Goal: Complete application form

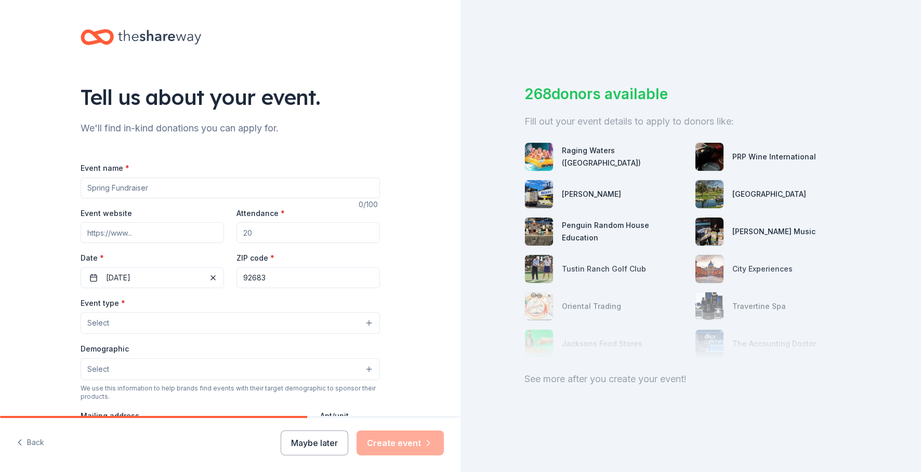
scroll to position [208, 0]
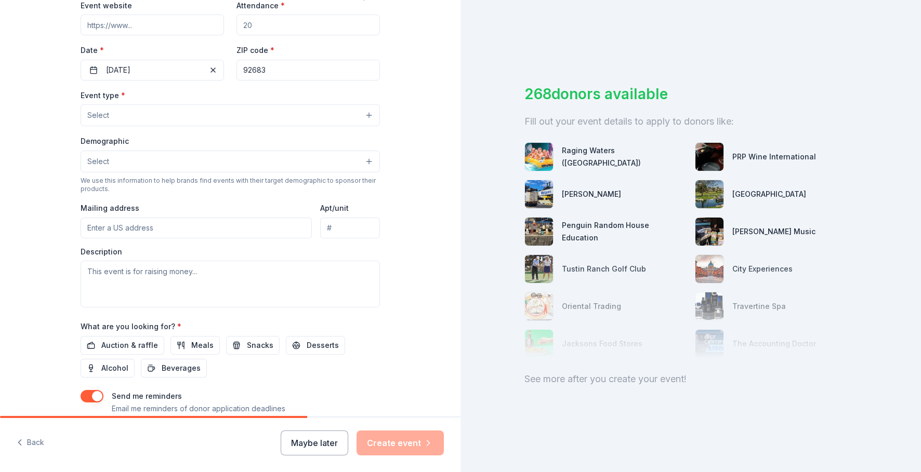
click at [291, 108] on button "Select" at bounding box center [230, 115] width 299 height 22
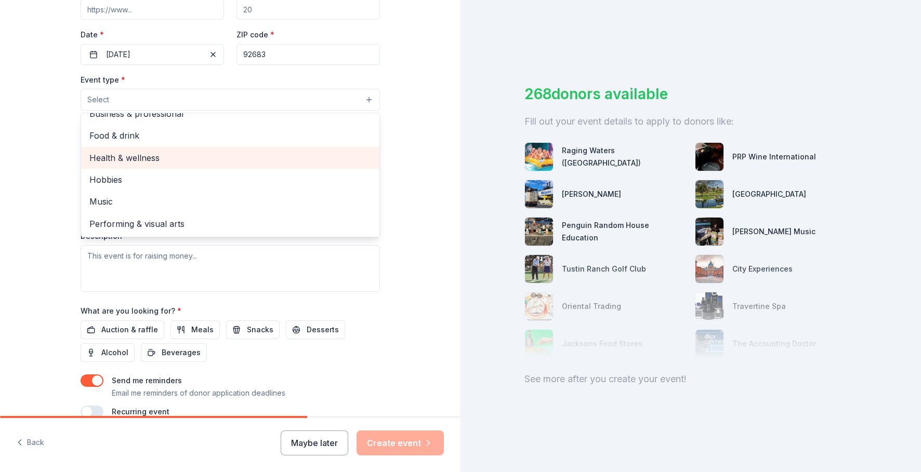
scroll to position [0, 0]
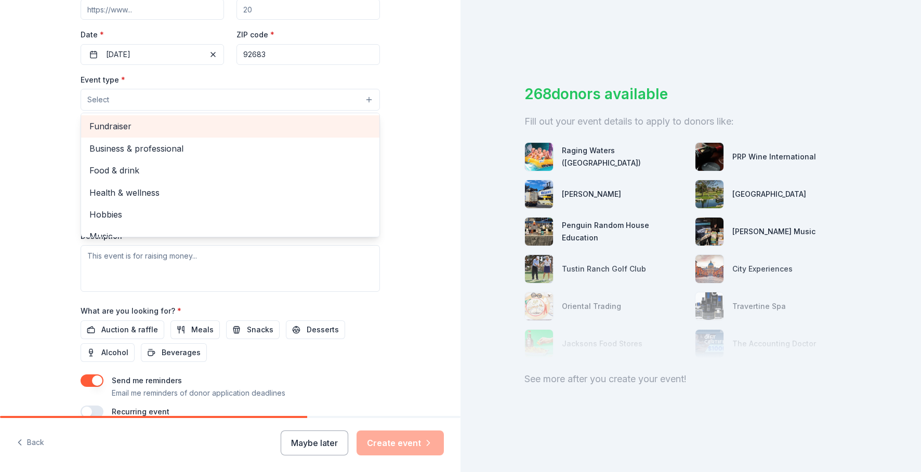
click at [109, 124] on span "Fundraiser" at bounding box center [230, 126] width 282 height 14
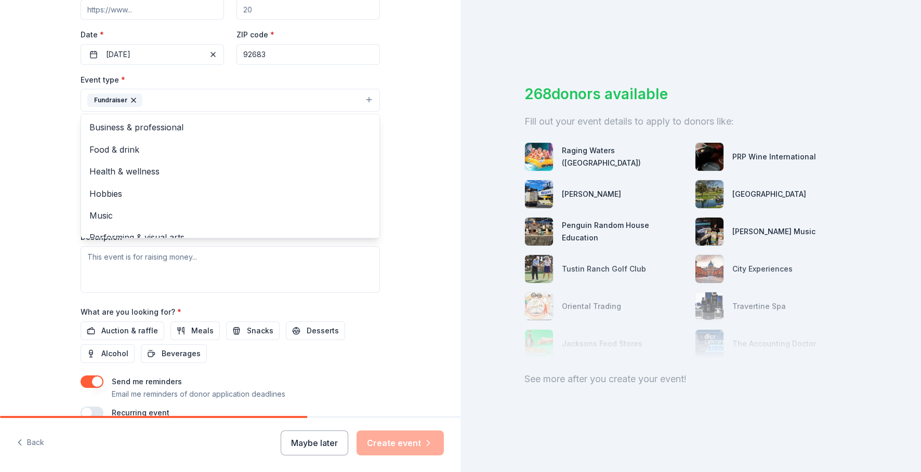
click at [31, 161] on div "Tell us about your event. We'll find in-kind donations you can apply for. Event…" at bounding box center [230, 123] width 460 height 692
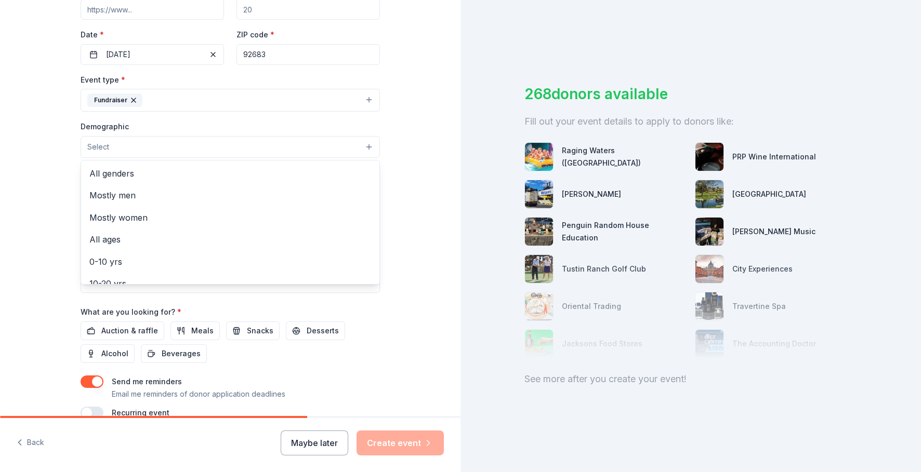
click at [133, 139] on button "Select" at bounding box center [230, 147] width 299 height 22
click at [113, 168] on span "All genders" at bounding box center [230, 174] width 282 height 14
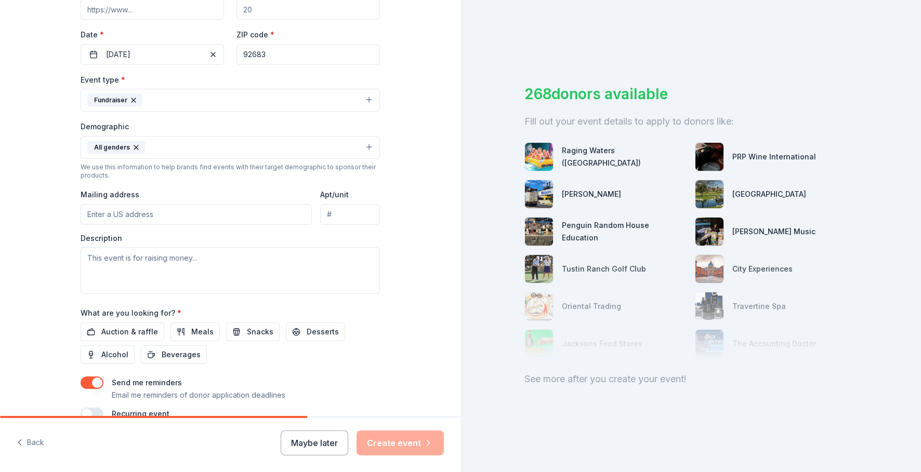
click at [165, 153] on button "All genders" at bounding box center [230, 147] width 299 height 23
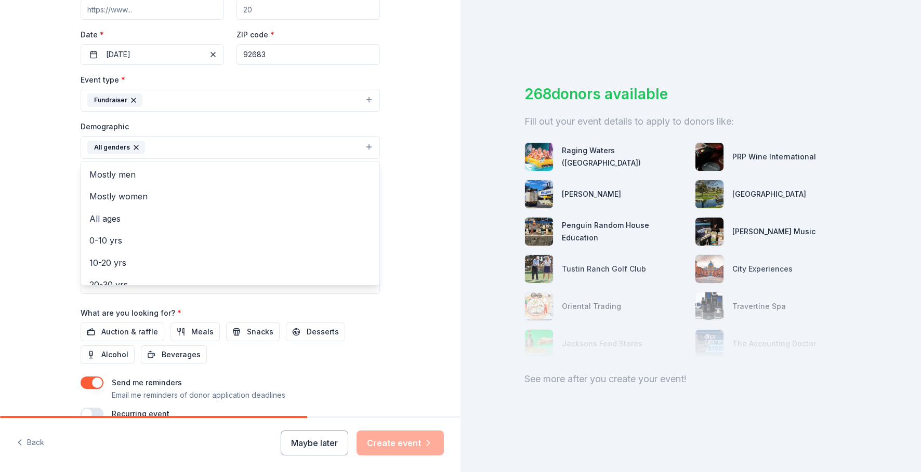
click at [171, 146] on button "All genders" at bounding box center [230, 147] width 299 height 23
click at [119, 238] on span "0-10 yrs" at bounding box center [230, 241] width 282 height 14
click at [64, 236] on div "Tell us about your event. We'll find in-kind donations you can apply for. Event…" at bounding box center [230, 124] width 332 height 694
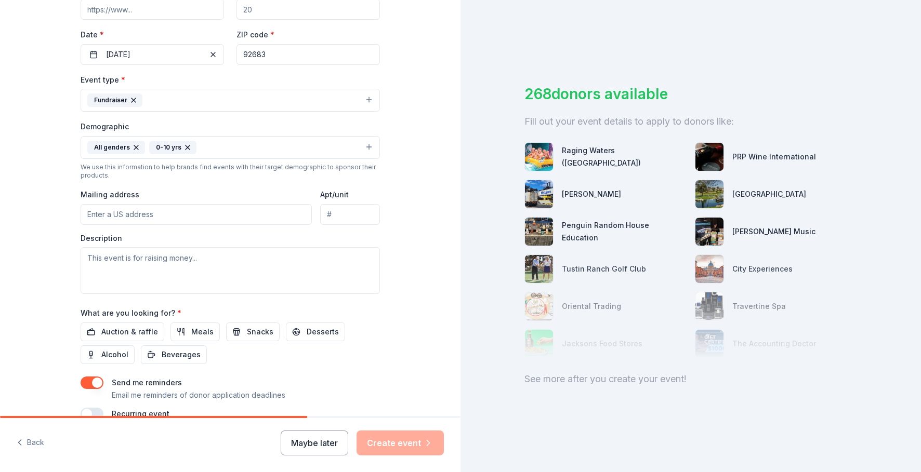
click at [171, 213] on input "Mailing address" at bounding box center [196, 214] width 231 height 21
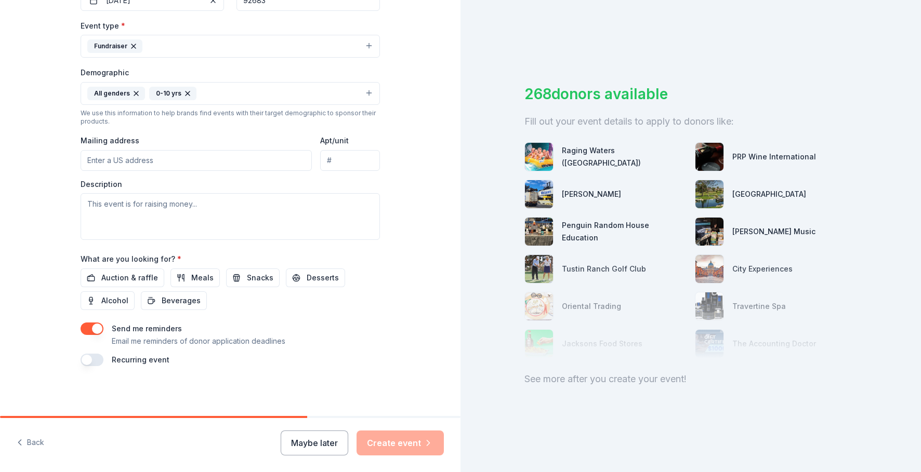
scroll to position [122, 0]
